Goal: Check status

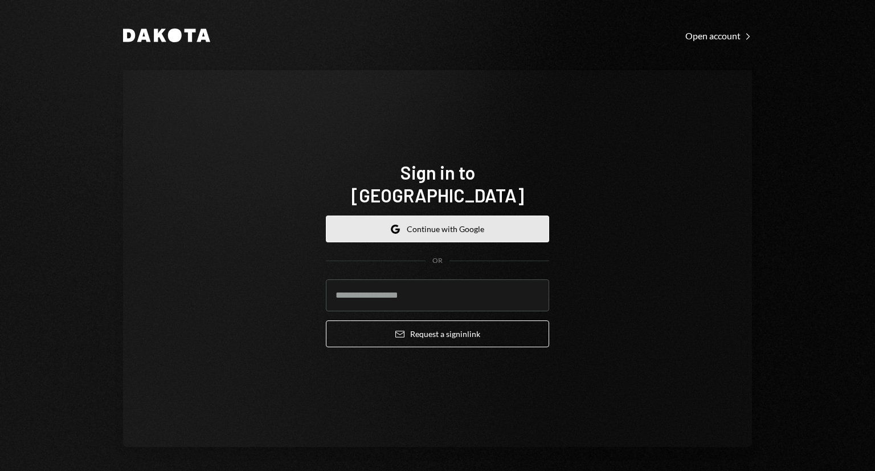
click at [438, 215] on button "Google Continue with Google" at bounding box center [437, 228] width 223 height 27
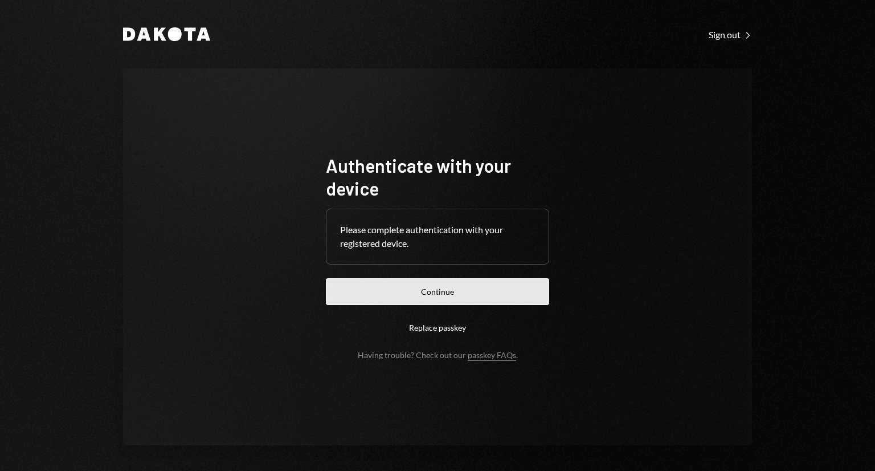
click at [417, 297] on button "Continue" at bounding box center [437, 291] width 223 height 27
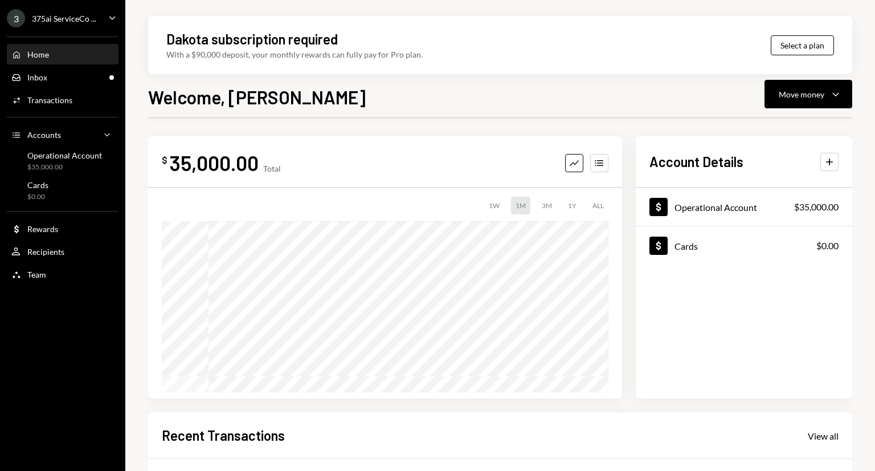
scroll to position [144, 0]
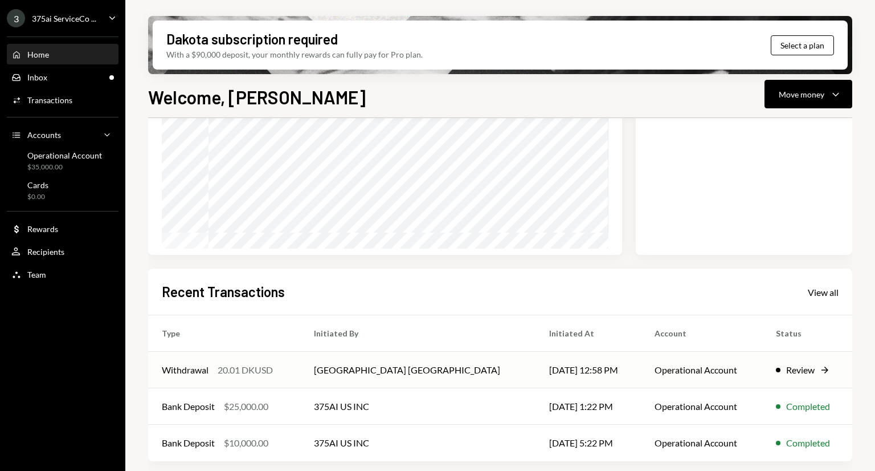
click at [790, 368] on div "Review" at bounding box center [800, 370] width 28 height 14
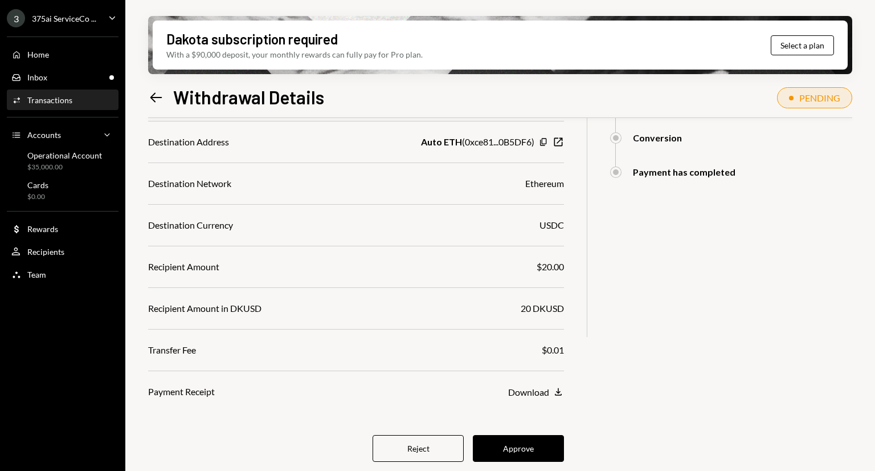
scroll to position [251, 0]
click at [515, 445] on button "Approve" at bounding box center [518, 448] width 91 height 27
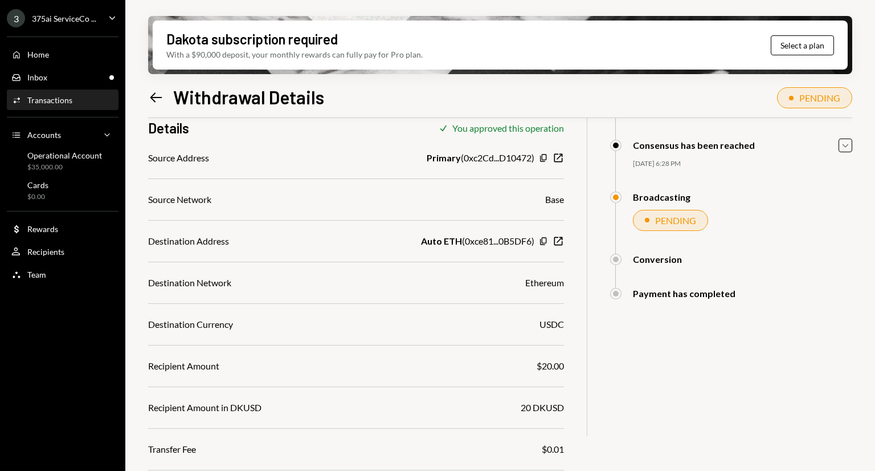
scroll to position [153, 0]
